Goal: Information Seeking & Learning: Learn about a topic

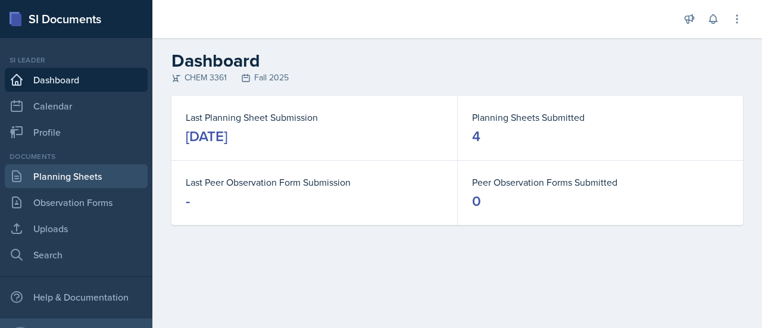
click at [67, 187] on link "Planning Sheets" at bounding box center [76, 176] width 143 height 24
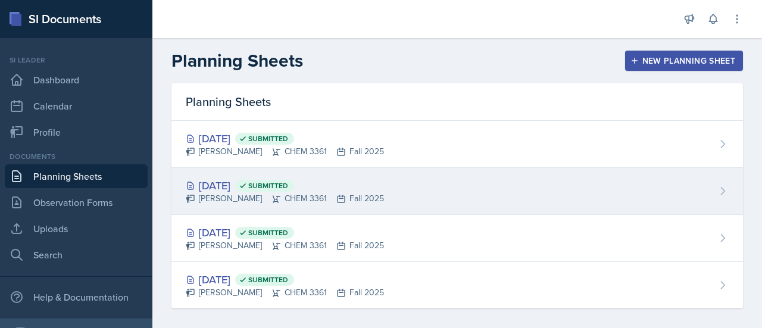
scroll to position [8, 0]
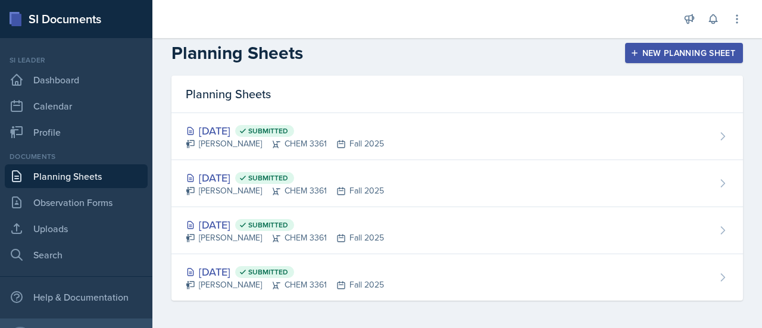
drag, startPoint x: 435, startPoint y: 24, endPoint x: 450, endPoint y: 2, distance: 27.4
click at [435, 24] on div at bounding box center [415, 19] width 507 height 38
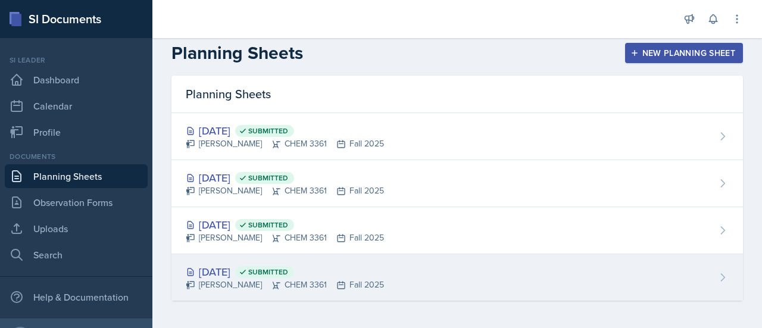
click at [379, 275] on div "[DATE] Submitted" at bounding box center [285, 272] width 198 height 16
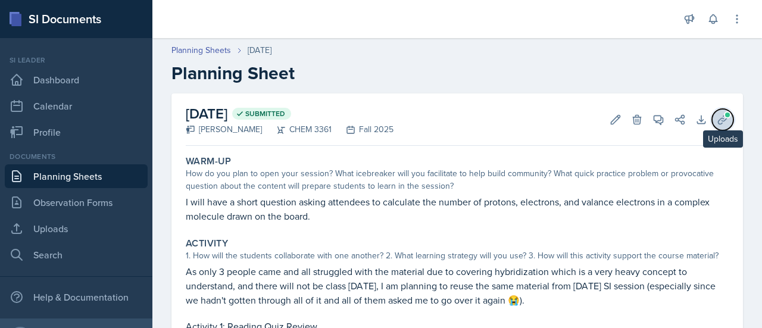
click at [716, 118] on icon at bounding box center [722, 120] width 12 height 12
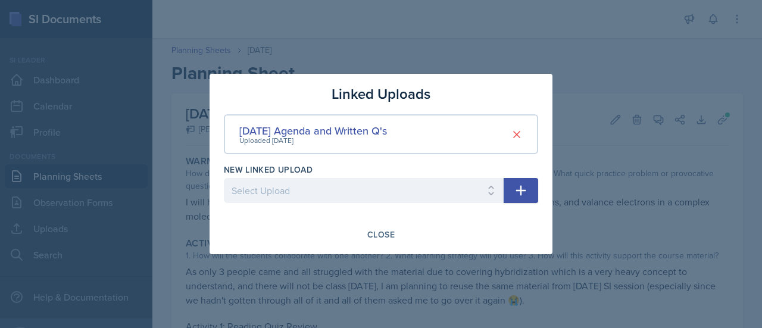
click at [593, 140] on div at bounding box center [381, 164] width 762 height 328
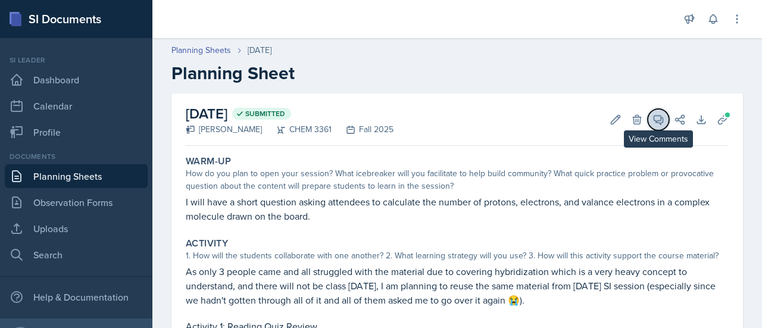
click at [647, 127] on button "View Comments" at bounding box center [657, 119] width 21 height 21
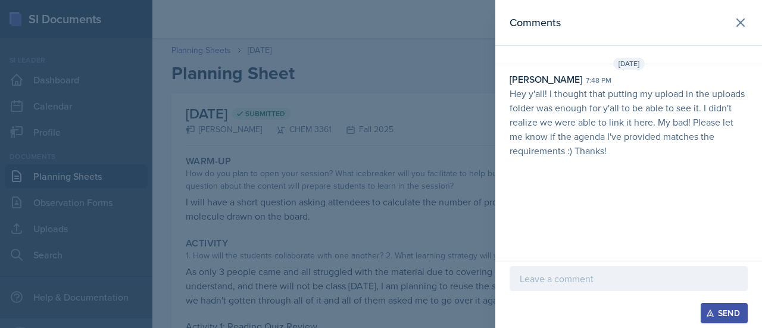
click at [530, 149] on p "Hey y'all! I thought that putting my upload in the uploads folder was enough fo…" at bounding box center [628, 121] width 238 height 71
click at [356, 120] on div at bounding box center [381, 164] width 762 height 328
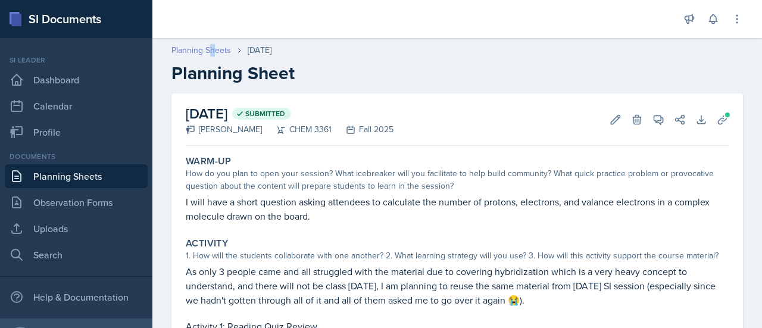
click at [209, 47] on header "Planning Sheets [DATE] Planning Sheet" at bounding box center [456, 64] width 609 height 64
click at [209, 47] on link "Planning Sheets" at bounding box center [201, 50] width 60 height 12
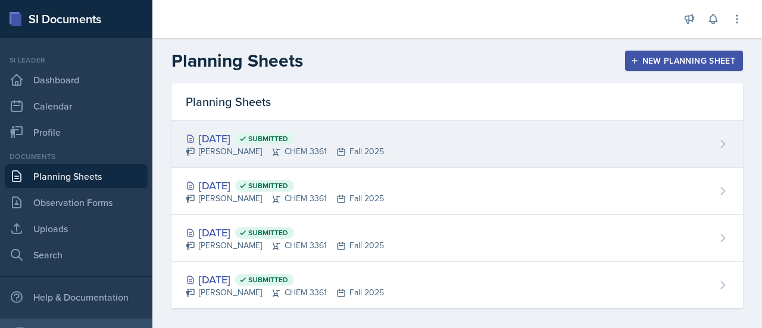
scroll to position [8, 0]
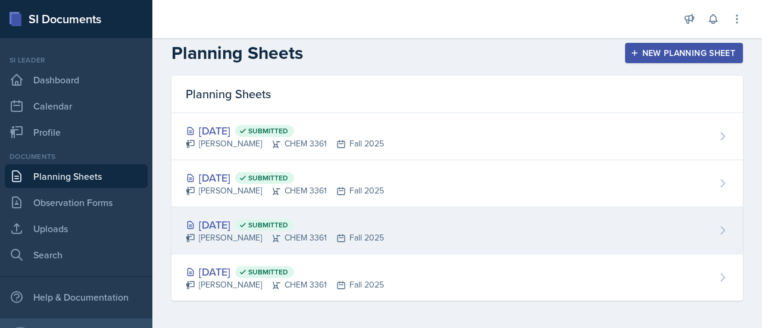
click at [364, 224] on div "[DATE] Submitted" at bounding box center [285, 225] width 198 height 16
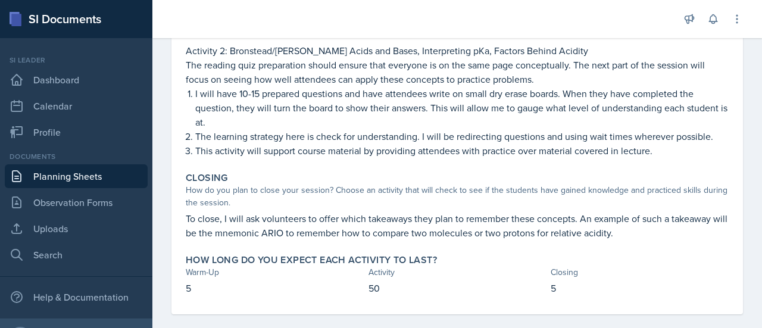
scroll to position [402, 0]
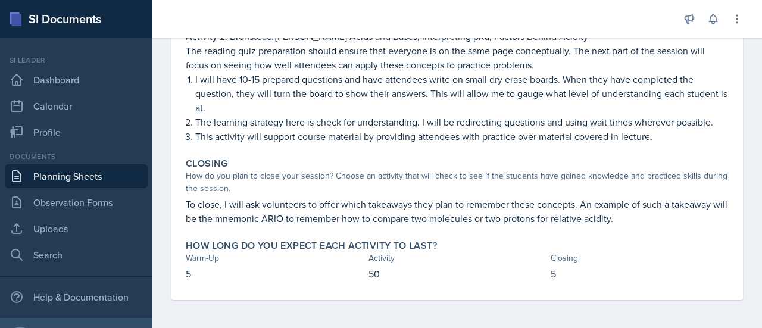
click at [364, 223] on p "To close, I will ask volunteers to offer which takeaways they plan to remember …" at bounding box center [457, 211] width 543 height 29
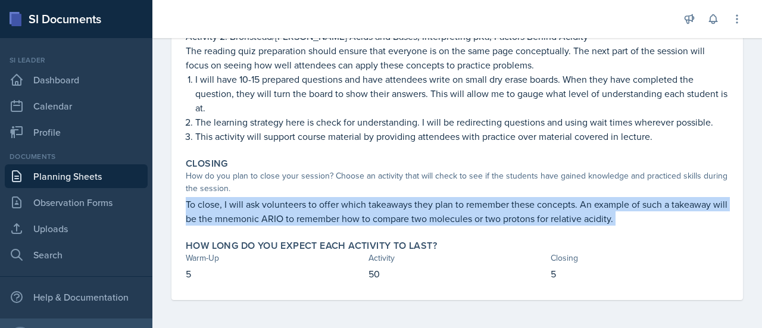
click at [364, 223] on p "To close, I will ask volunteers to offer which takeaways they plan to remember …" at bounding box center [457, 211] width 543 height 29
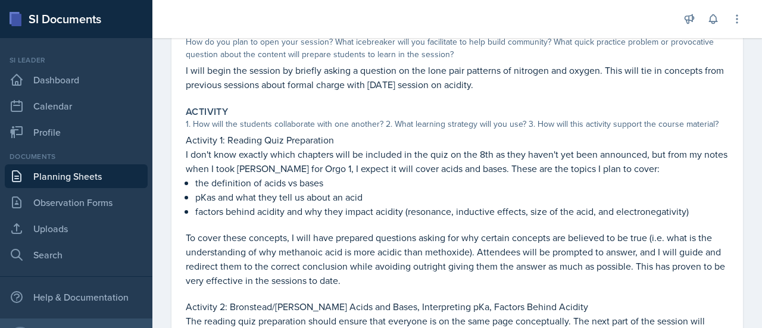
click at [354, 171] on p "I don't know exactly which chapters will be included in the quiz on the 8th as …" at bounding box center [457, 161] width 543 height 29
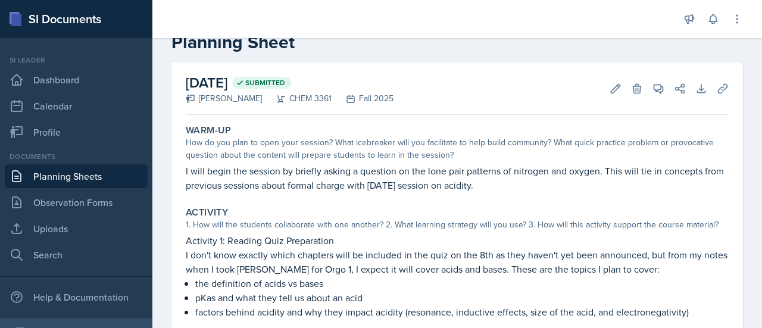
scroll to position [30, 0]
